Goal: Task Accomplishment & Management: Use online tool/utility

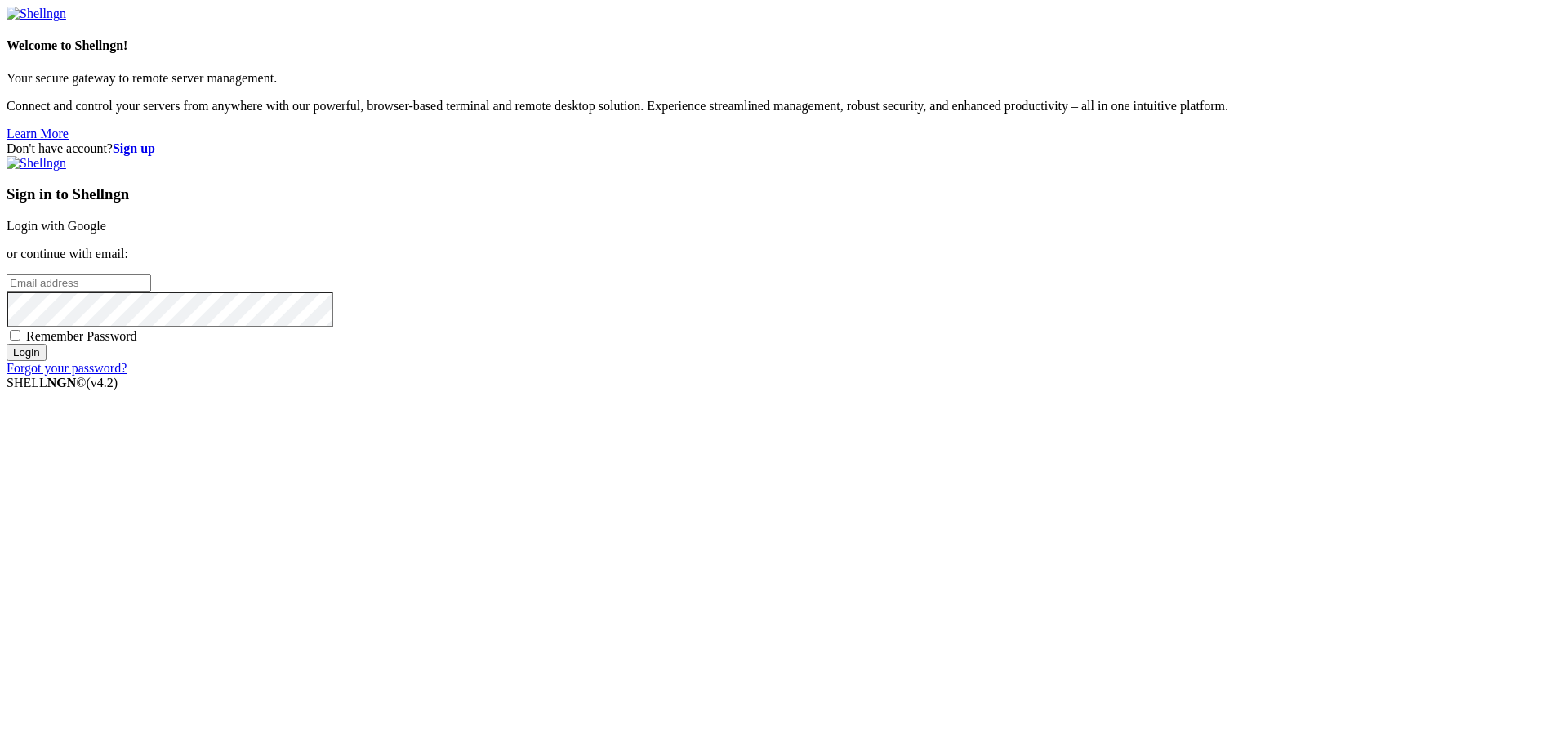
click at [106, 232] on link "Login with Google" at bounding box center [57, 225] width 99 height 14
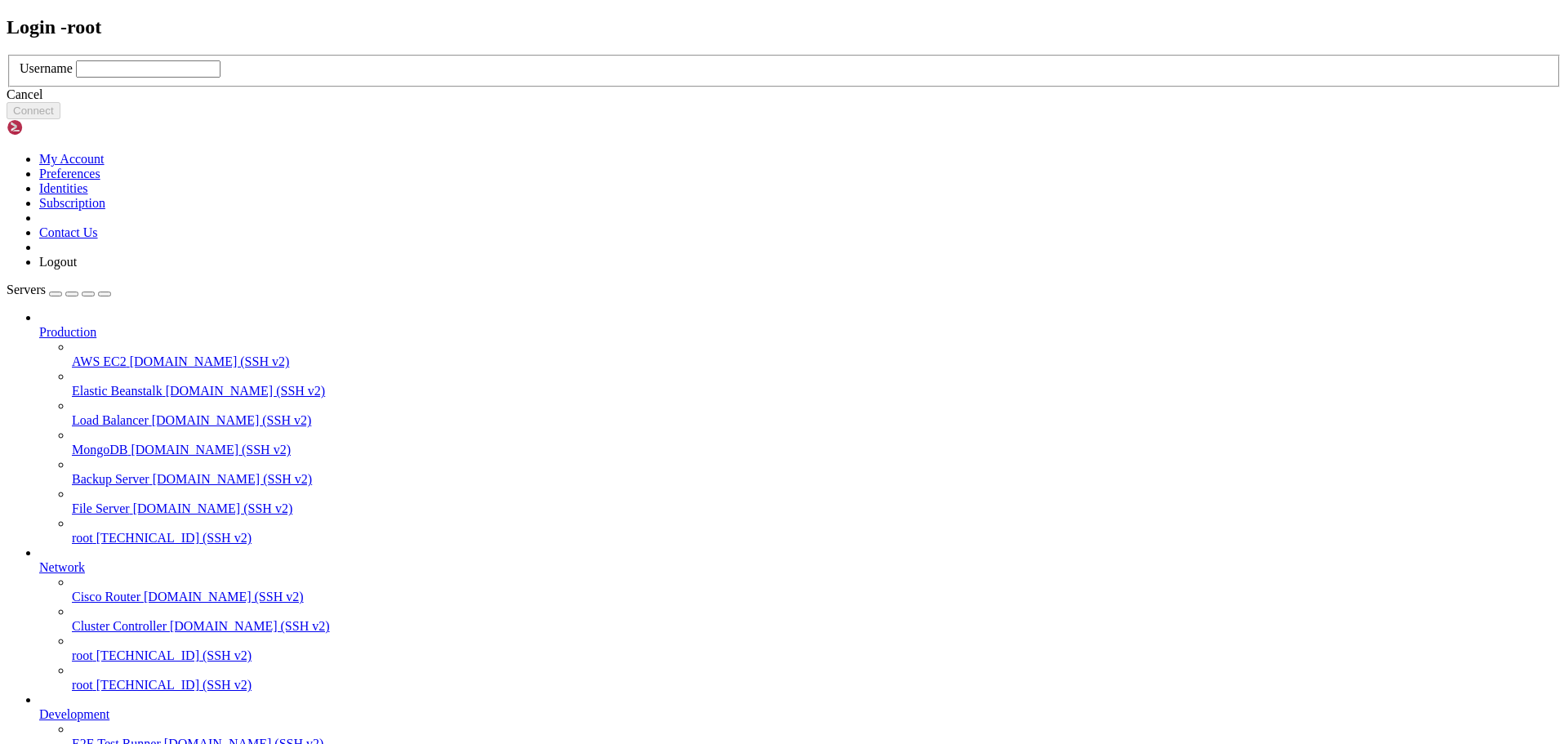
drag, startPoint x: 665, startPoint y: 375, endPoint x: 674, endPoint y: 368, distance: 11.4
click at [220, 77] on input "text" at bounding box center [148, 69] width 145 height 17
type input "root"
drag, startPoint x: 926, startPoint y: 453, endPoint x: 678, endPoint y: 368, distance: 262.2
click at [60, 119] on button "Connect" at bounding box center [34, 111] width 54 height 17
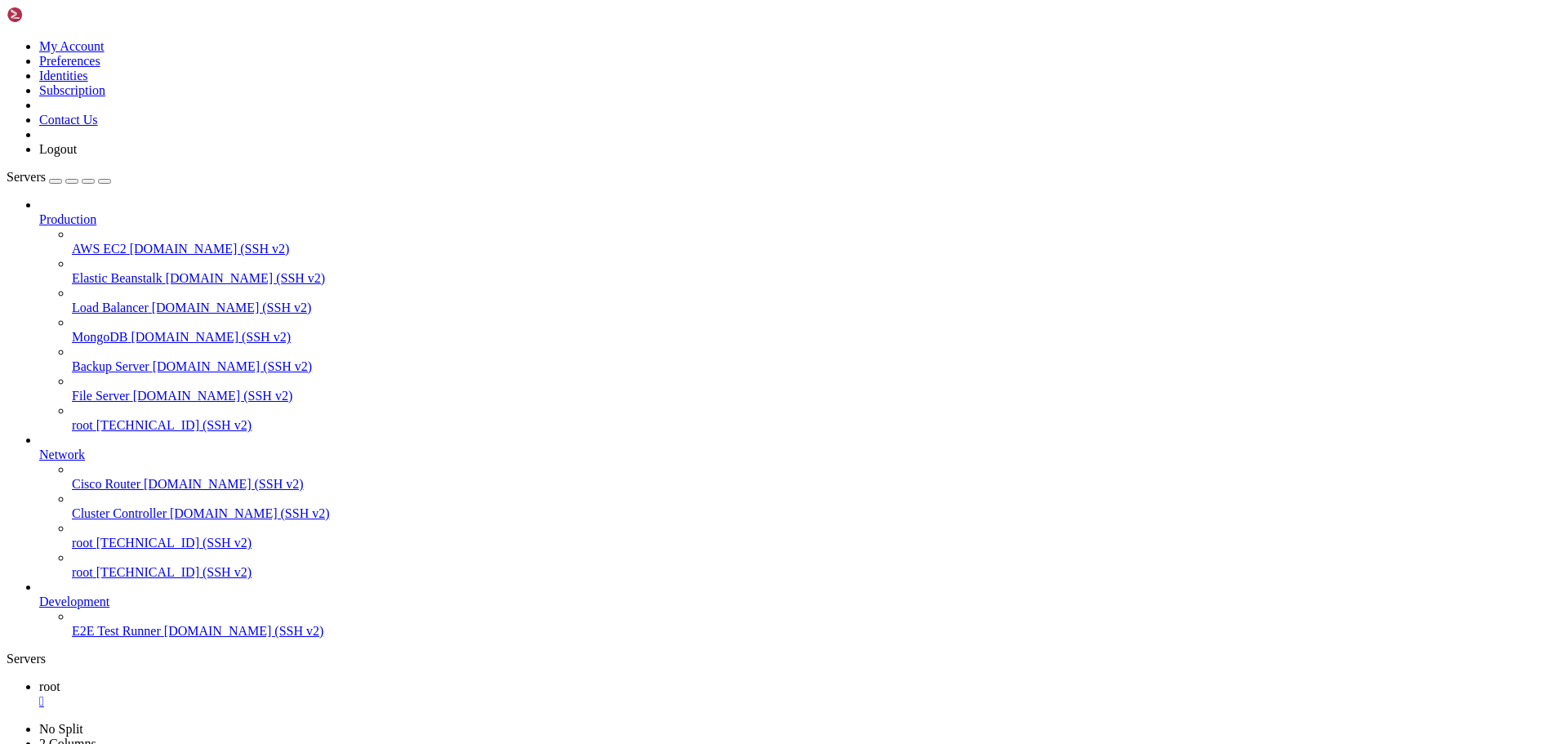
scroll to position [7, 2]
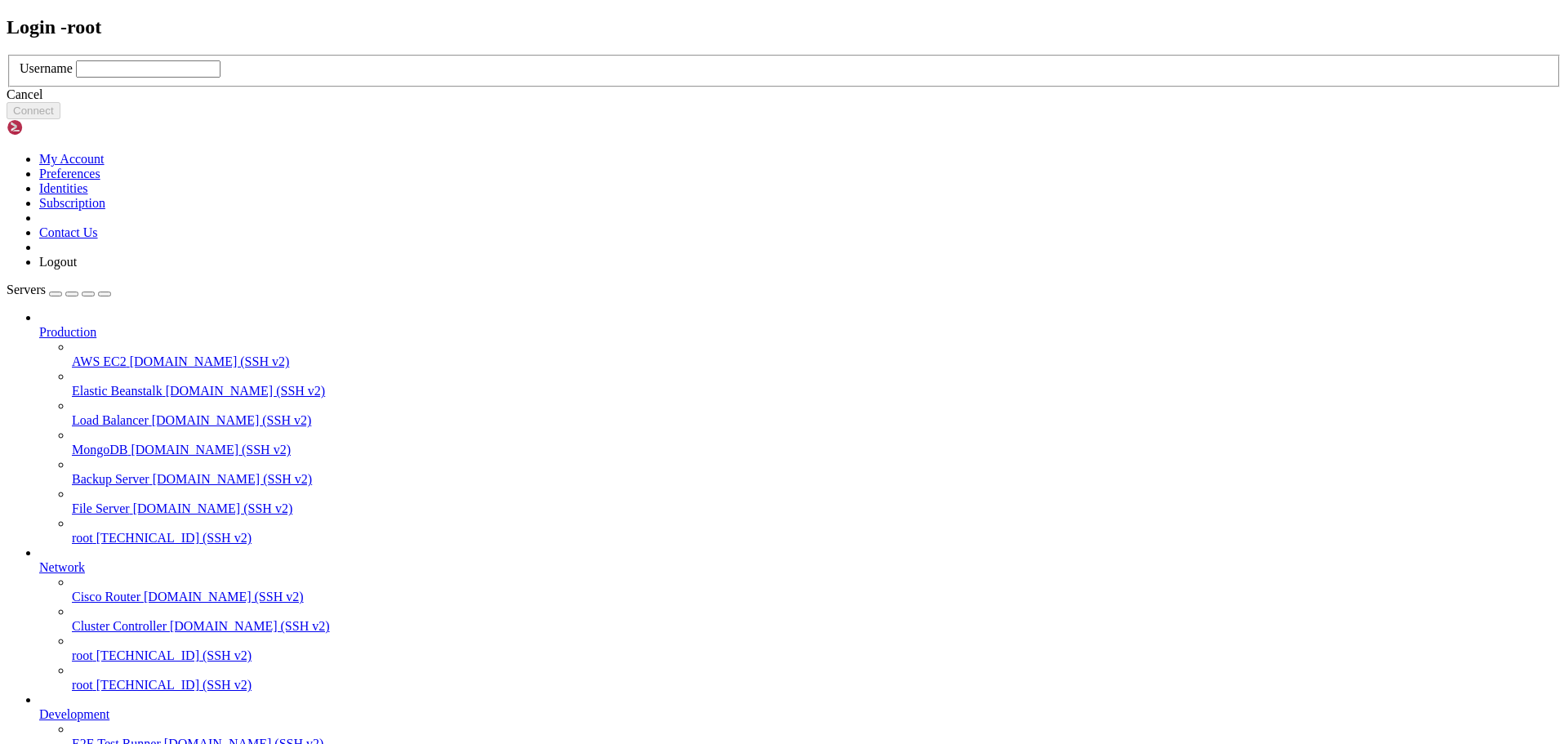
click at [220, 77] on input "text" at bounding box center [148, 69] width 145 height 17
type input "root"
click at [60, 119] on button "Connect" at bounding box center [34, 111] width 54 height 17
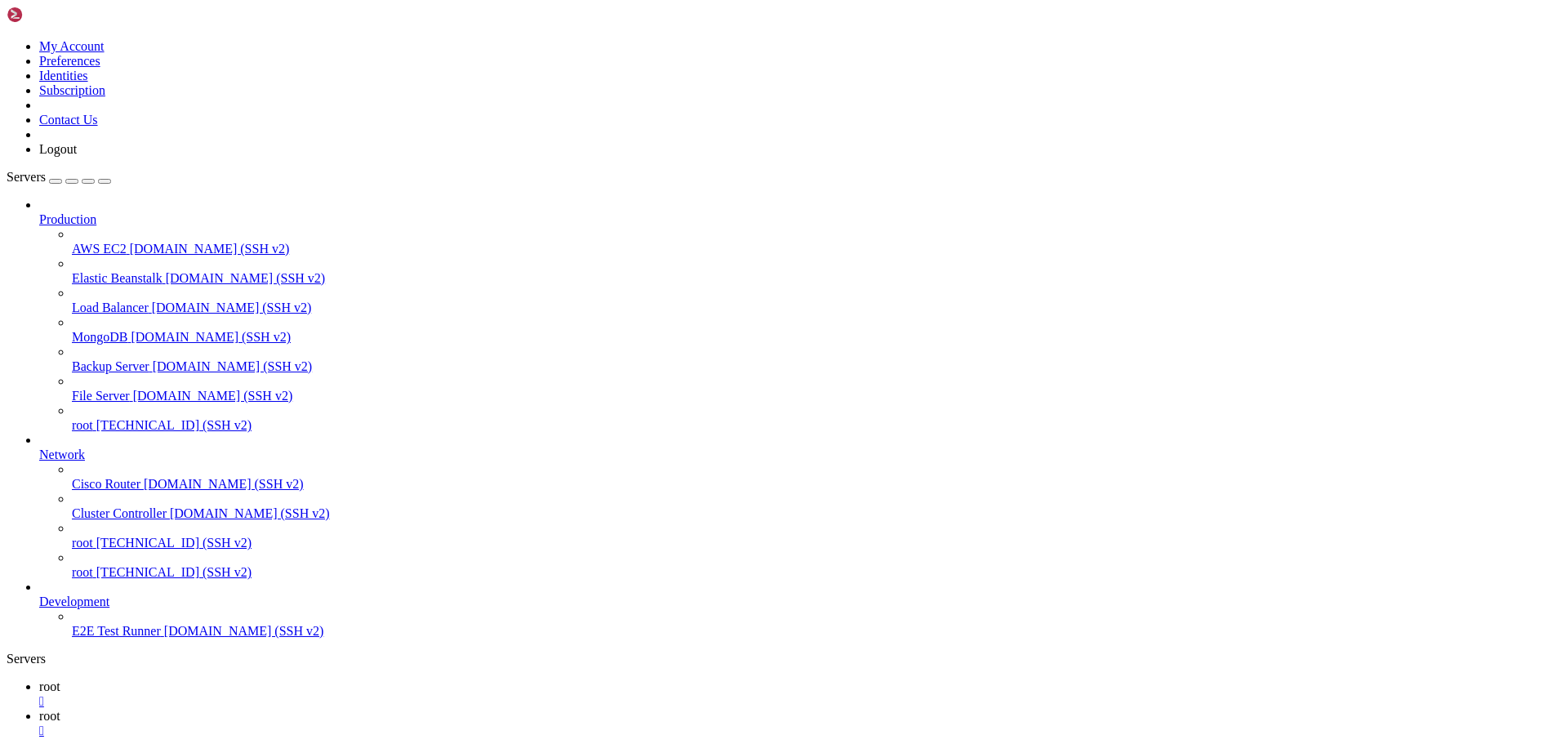
type input "/root/tradingbot"
click at [39, 679] on icon at bounding box center [39, 686] width 0 height 14
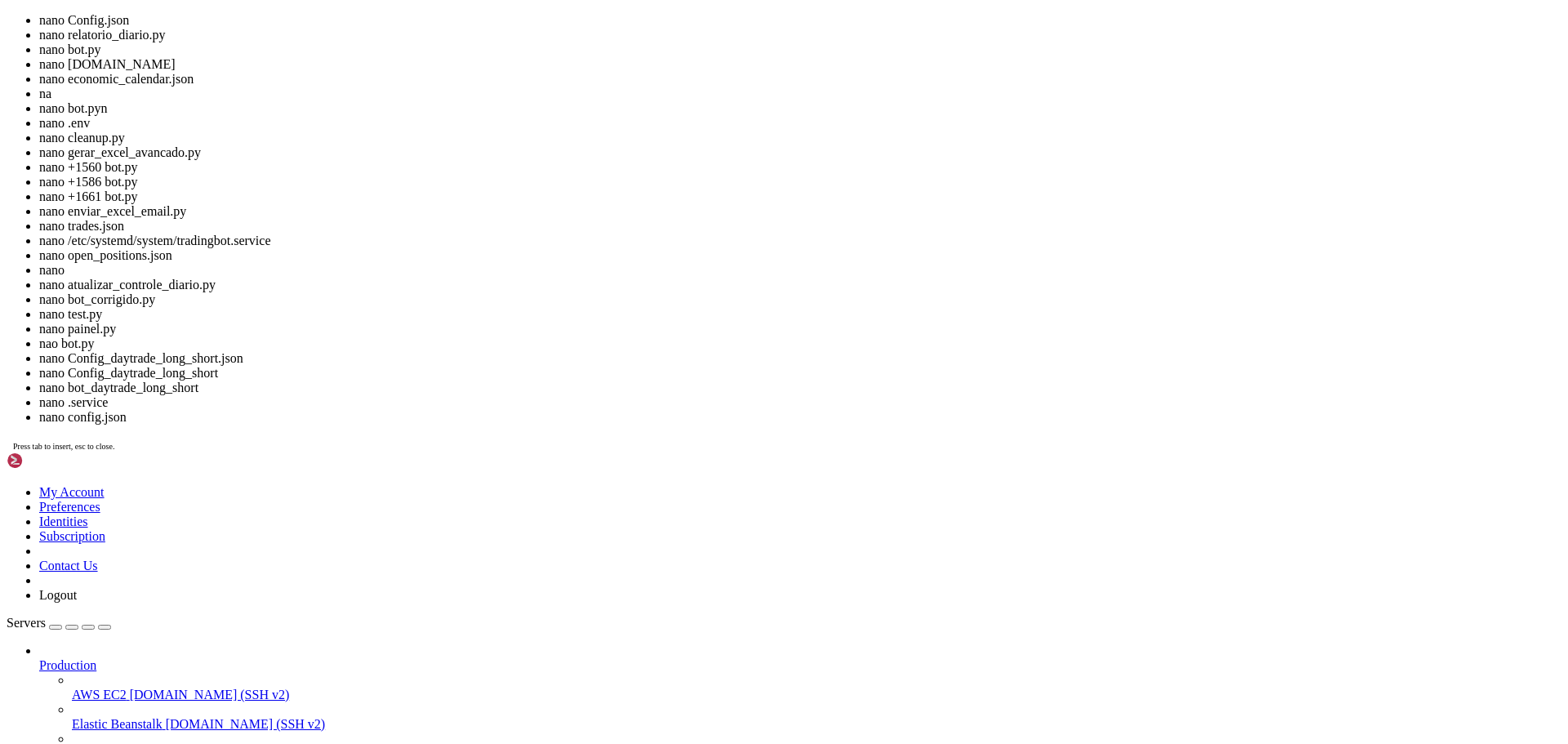
scroll to position [69, 0]
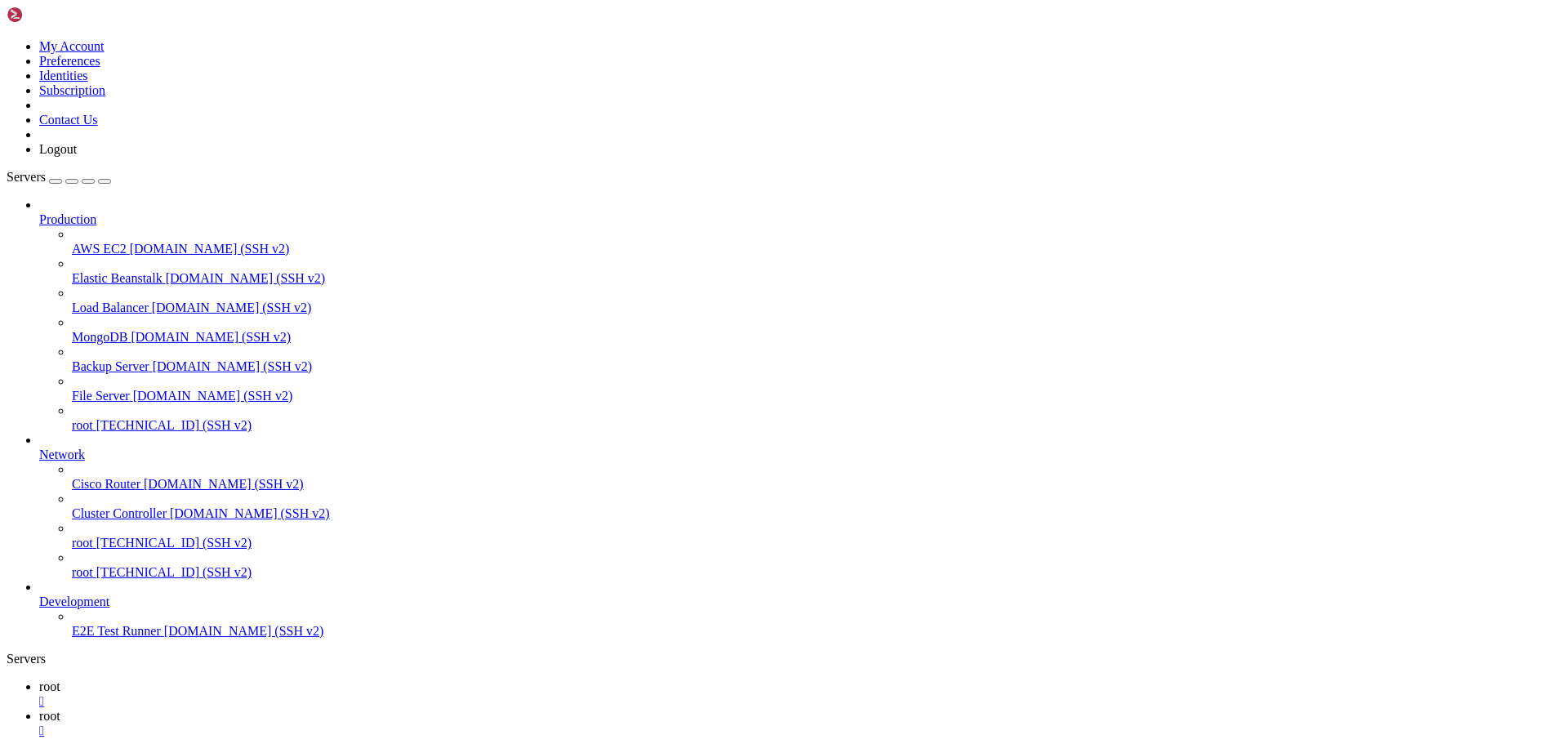
drag, startPoint x: 205, startPoint y: 1081, endPoint x: 151, endPoint y: 1076, distance: 54.2
drag, startPoint x: 151, startPoint y: 1076, endPoint x: 390, endPoint y: 1489, distance: 477.2
drag, startPoint x: 144, startPoint y: 1081, endPoint x: 109, endPoint y: 1242, distance: 164.8
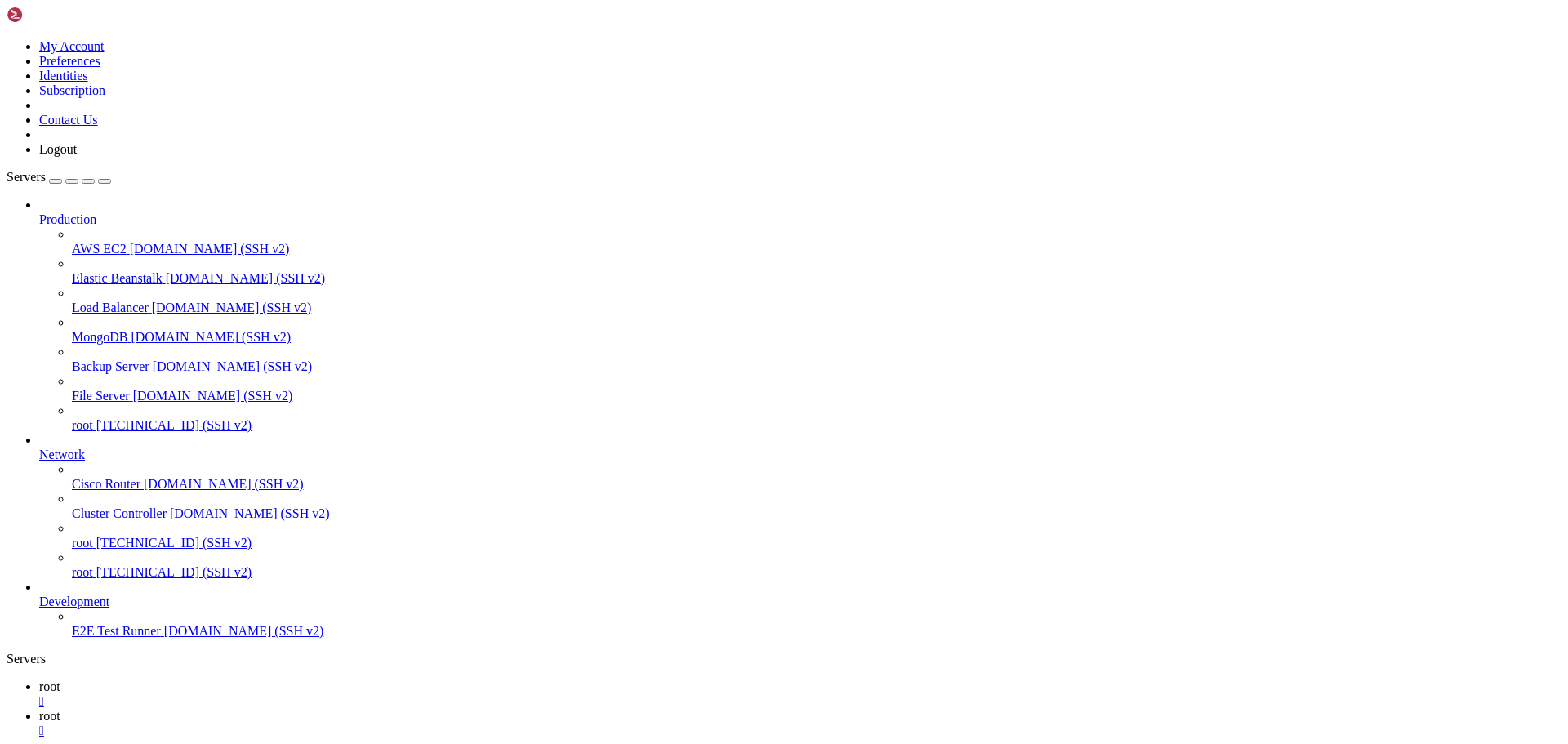
drag, startPoint x: 109, startPoint y: 1242, endPoint x: 503, endPoint y: 1424, distance: 434.0
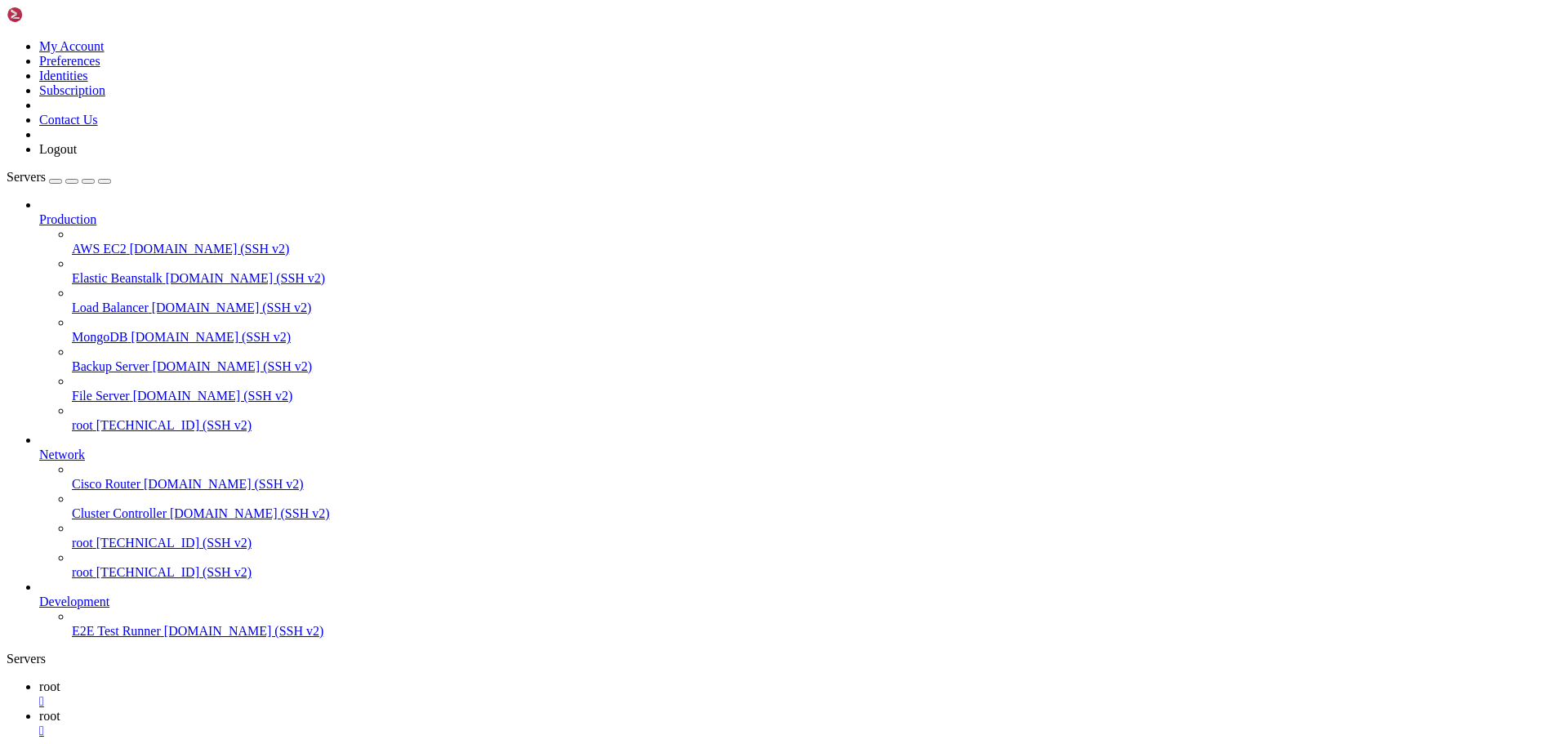
drag, startPoint x: 243, startPoint y: 1552, endPoint x: 874, endPoint y: 1591, distance: 632.2
drag, startPoint x: 15, startPoint y: 1344, endPoint x: 275, endPoint y: 1420, distance: 270.9
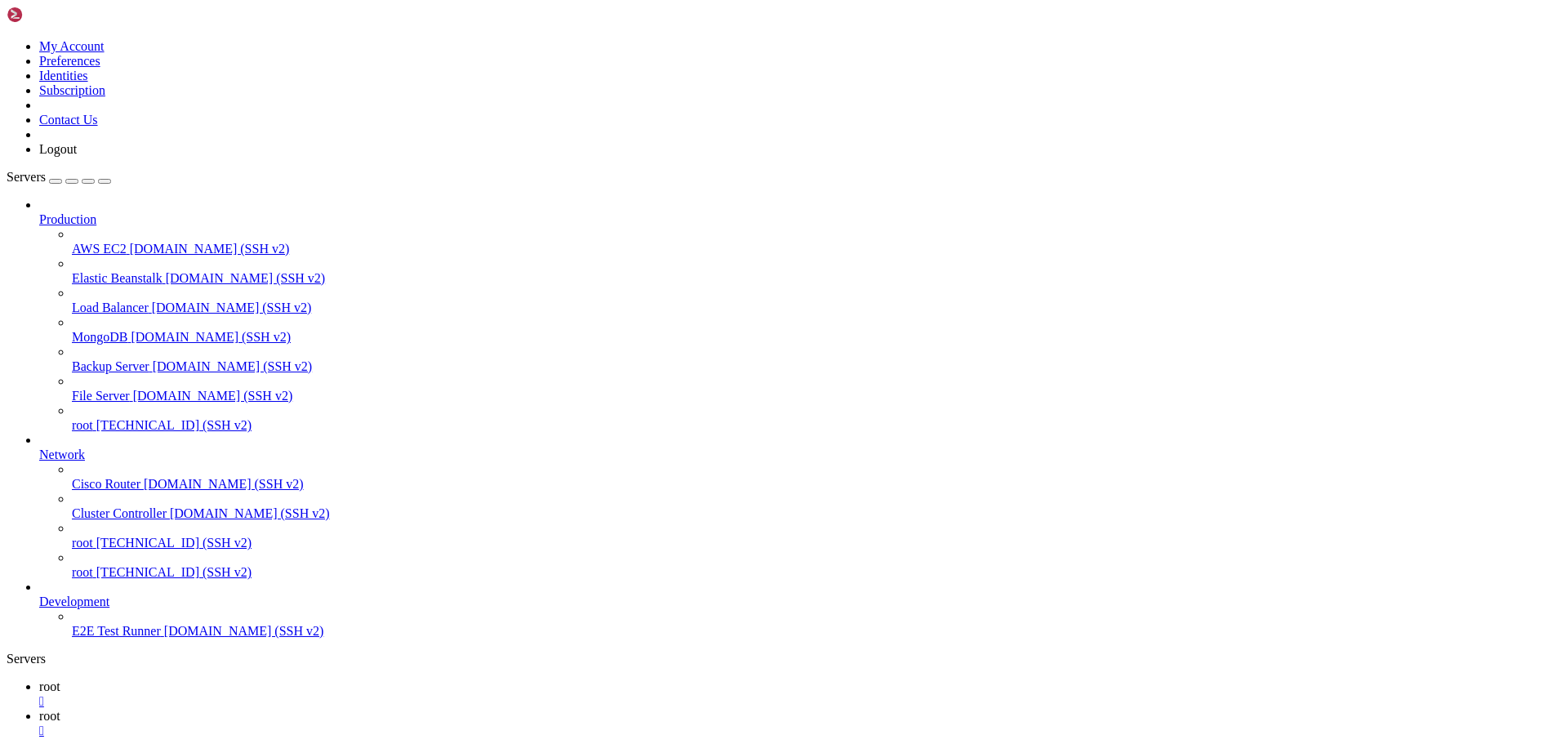
drag, startPoint x: 240, startPoint y: 1597, endPoint x: 1073, endPoint y: 1601, distance: 833.0
drag, startPoint x: 245, startPoint y: 1611, endPoint x: 594, endPoint y: 1613, distance: 349.0
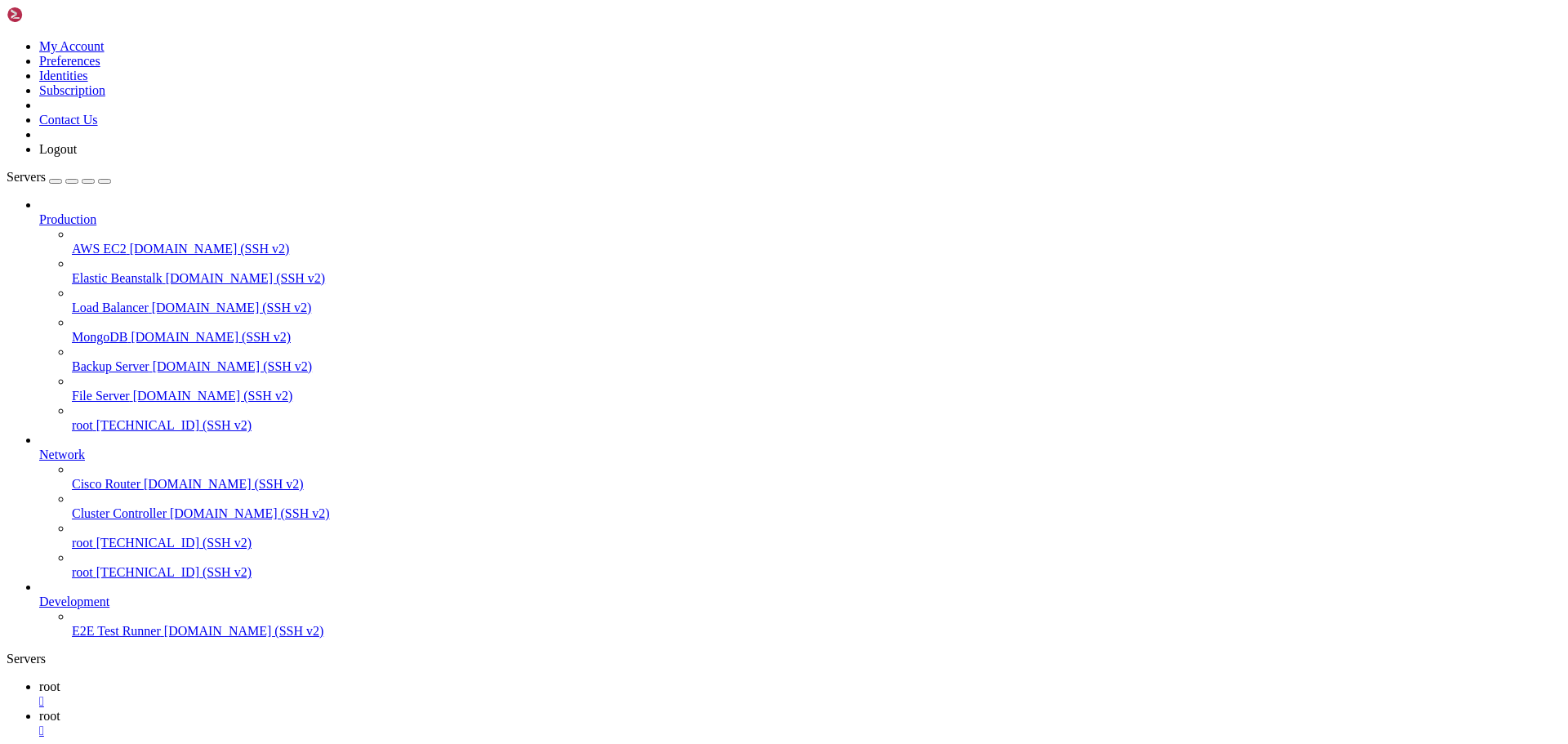
scroll to position [264, 0]
drag, startPoint x: 370, startPoint y: 1608, endPoint x: 14, endPoint y: 1350, distance: 439.7
copy div "(lore) ipsu@752322:~/dolorsitam# con /adip/elitseddoe/temp/inci_utlabo.etd 6827…"
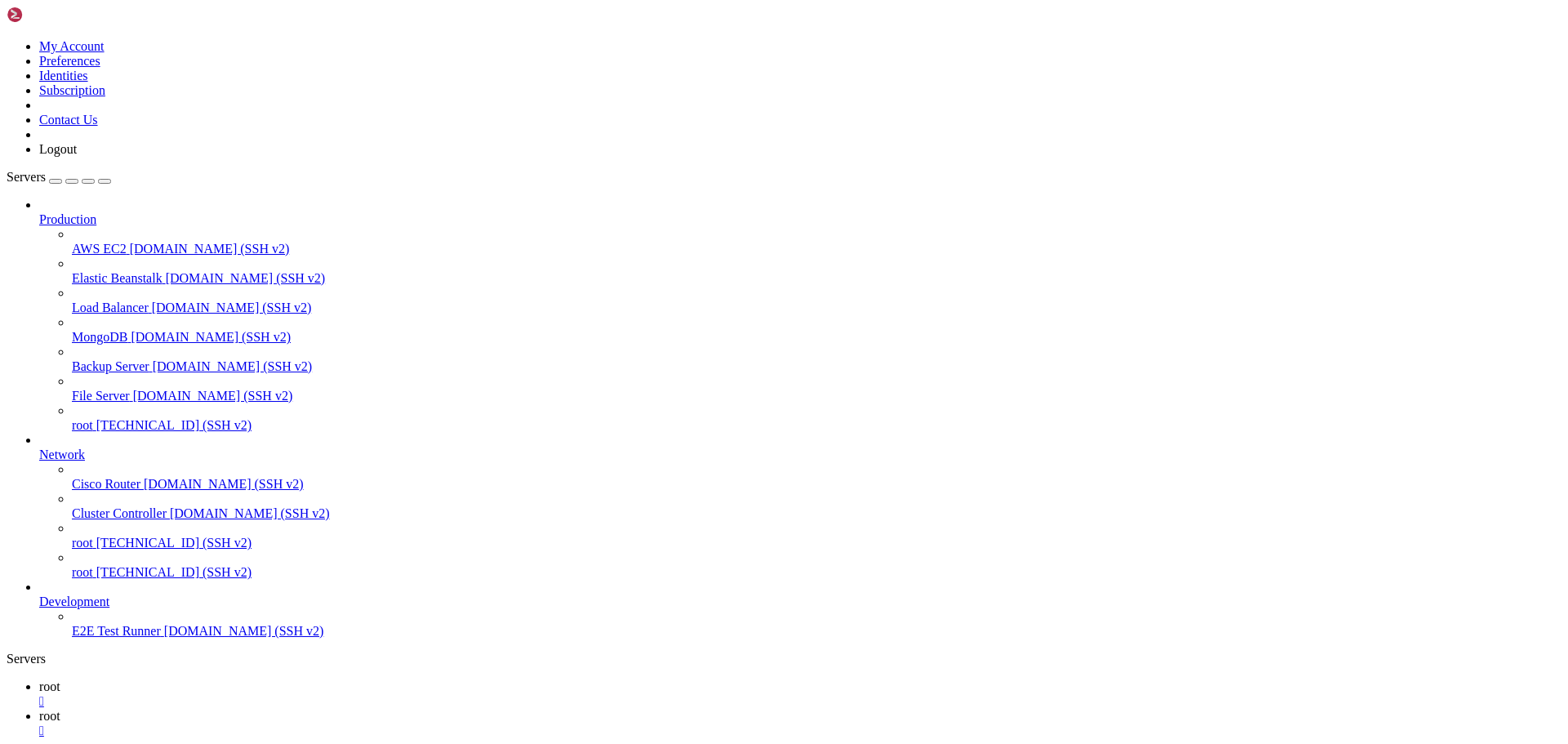
scroll to position [819, 0]
drag, startPoint x: 15, startPoint y: 1344, endPoint x: 613, endPoint y: 1458, distance: 608.8
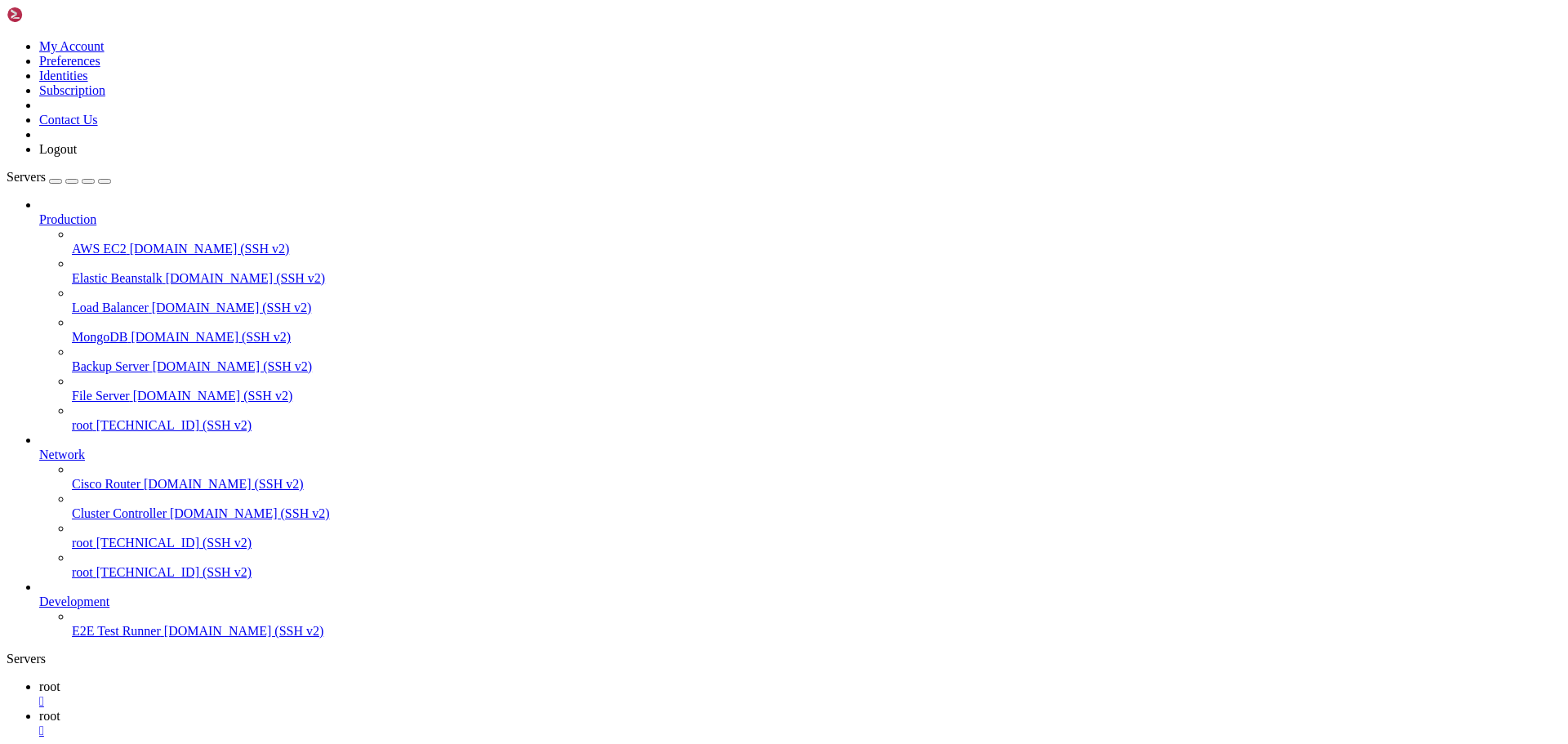
drag, startPoint x: 232, startPoint y: 1104, endPoint x: 15, endPoint y: 1027, distance: 230.3
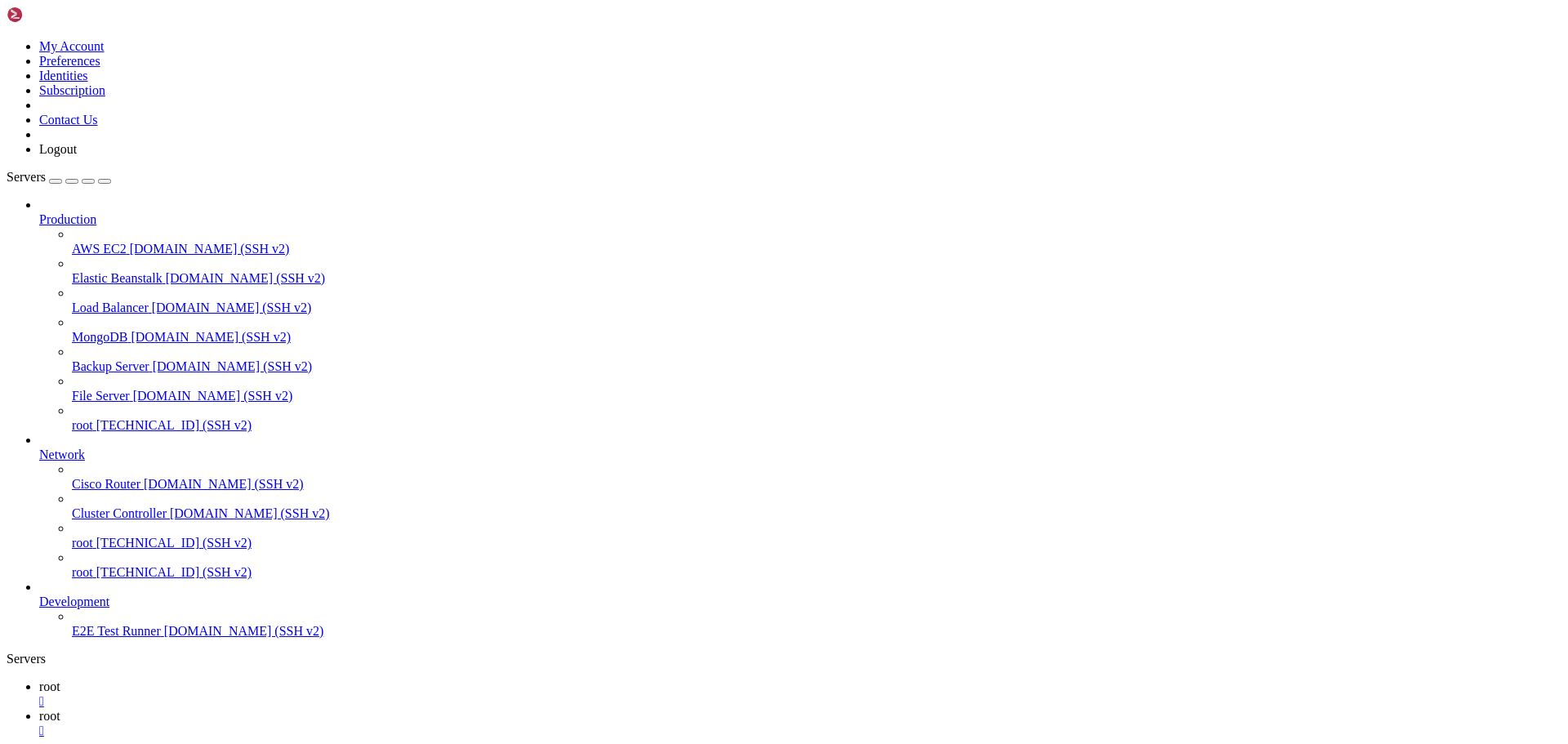
drag, startPoint x: 15, startPoint y: 1027, endPoint x: 812, endPoint y: 1293, distance: 840.2
drag, startPoint x: 18, startPoint y: 1028, endPoint x: 510, endPoint y: 1283, distance: 554.2
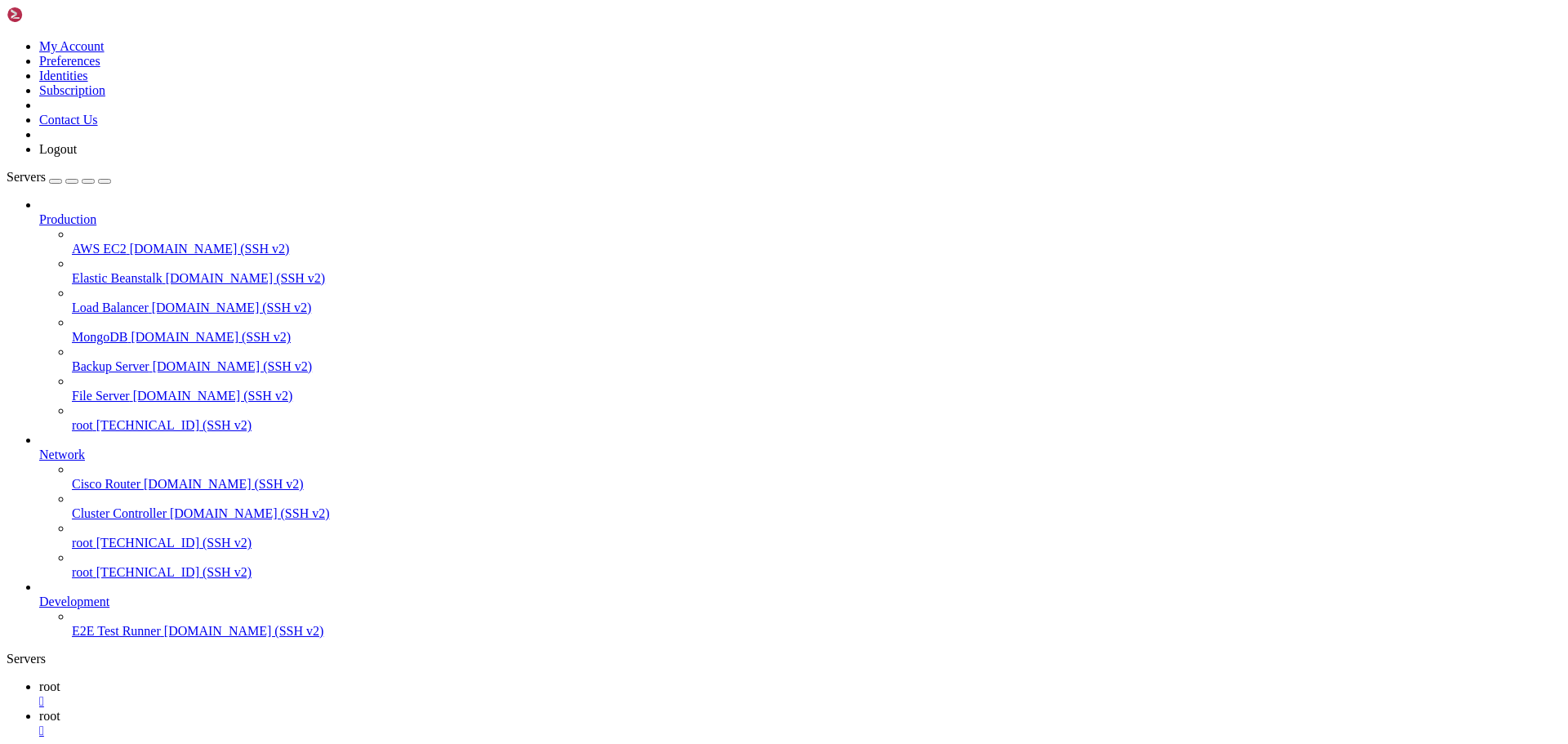
scroll to position [5426, 0]
